Goal: Task Accomplishment & Management: Use online tool/utility

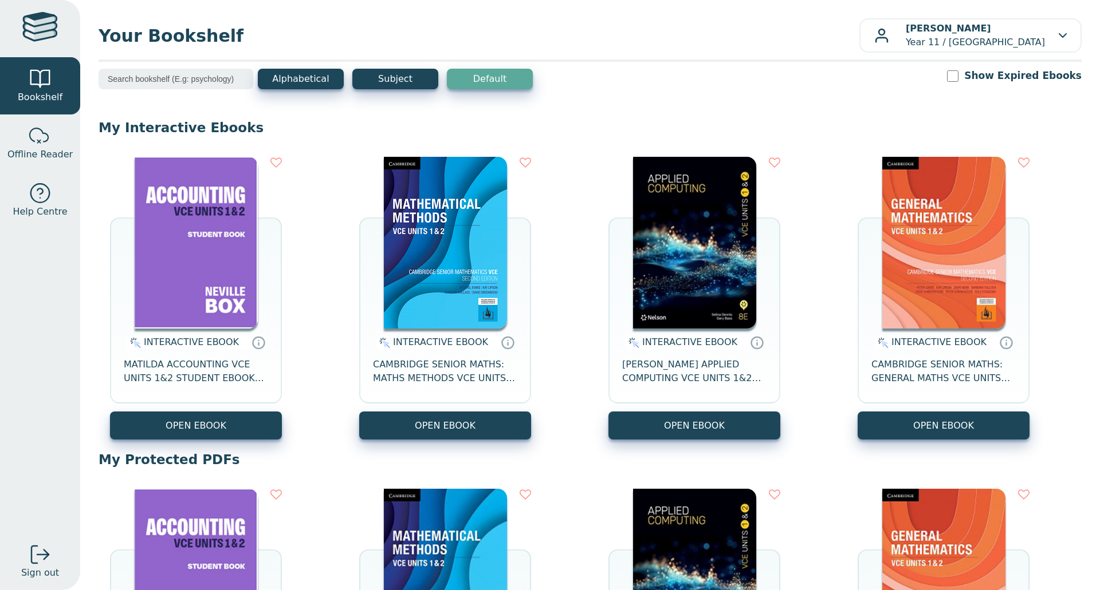
click at [190, 257] on img at bounding box center [196, 243] width 123 height 172
click at [199, 278] on img at bounding box center [196, 243] width 123 height 172
